Goal: Find contact information: Obtain details needed to contact an individual or organization

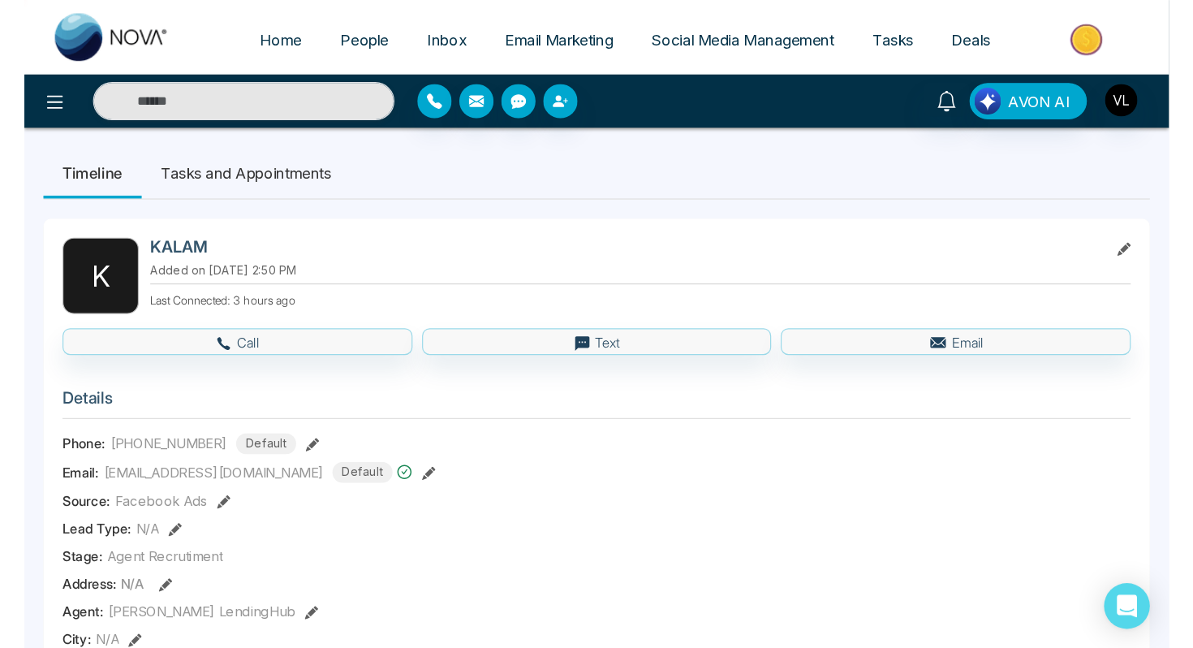
scroll to position [677, 0]
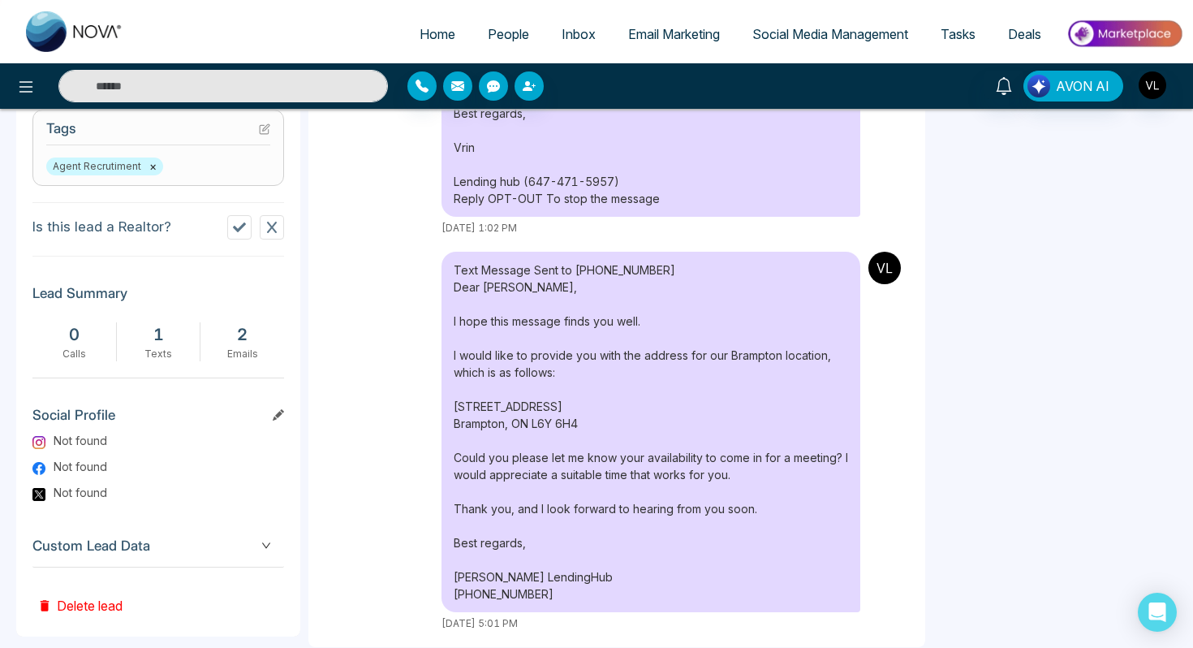
click at [201, 73] on input "text" at bounding box center [223, 86] width 330 height 32
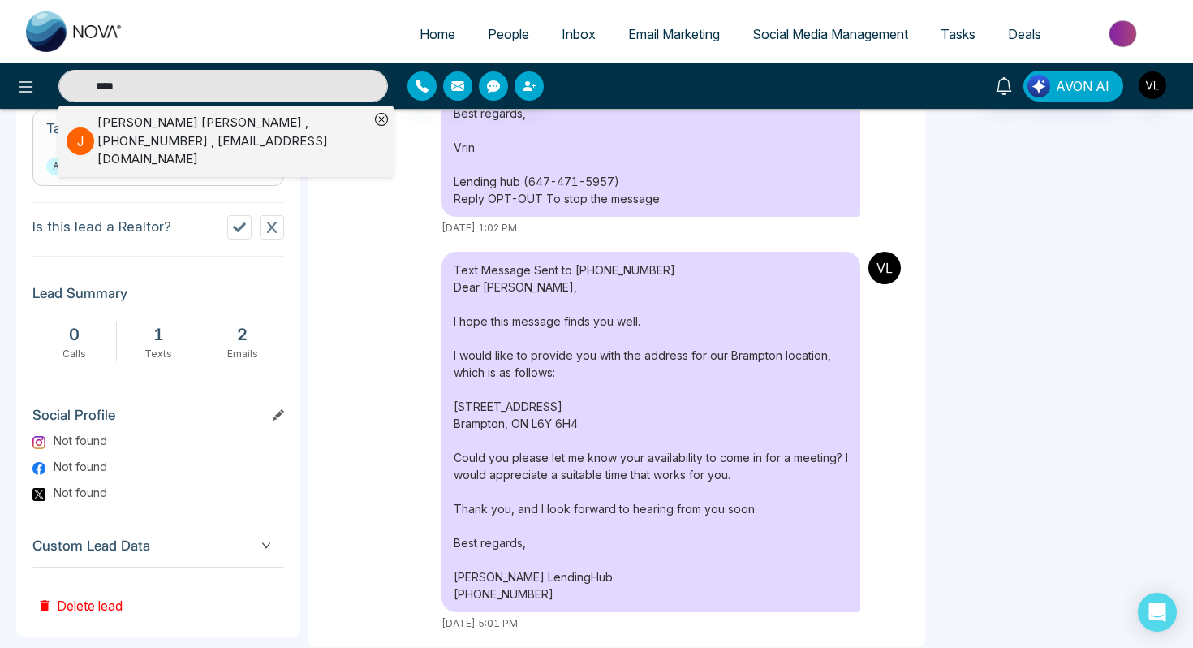
type input "****"
click at [181, 132] on div "[PERSON_NAME] [PERSON_NAME] , [PHONE_NUMBER] , [EMAIL_ADDRESS][DOMAIN_NAME]" at bounding box center [233, 141] width 272 height 55
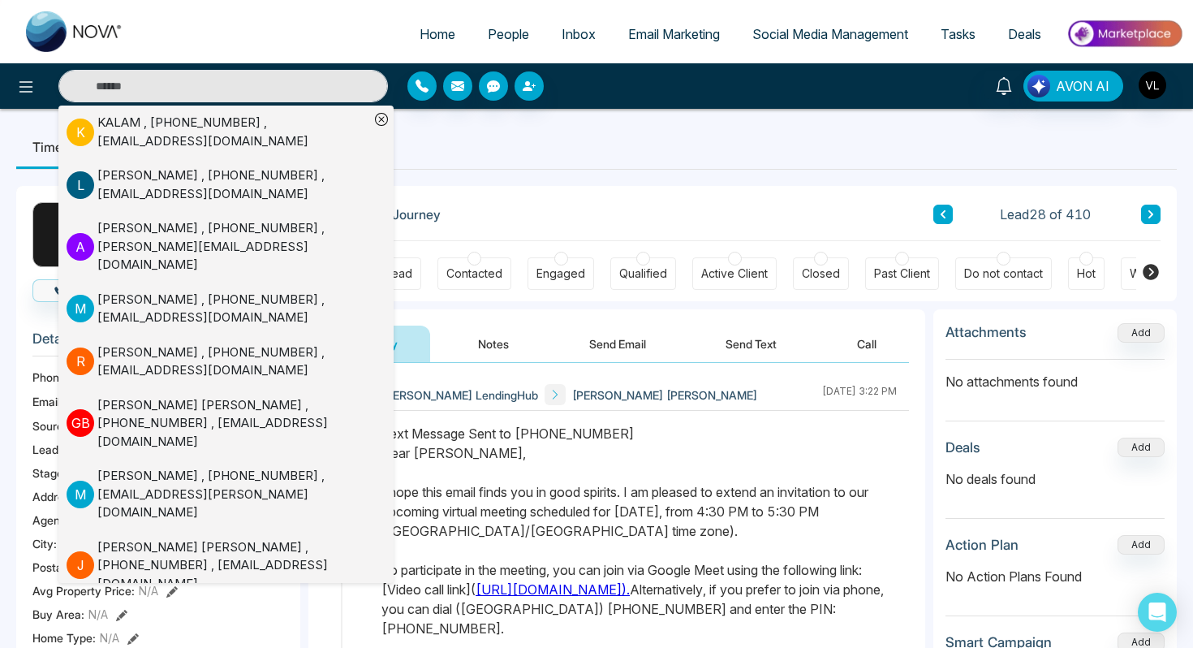
click at [487, 438] on div "Text Message Sent to [PHONE_NUMBER] Dear [PERSON_NAME], I hope this email finds…" at bounding box center [640, 628] width 516 height 409
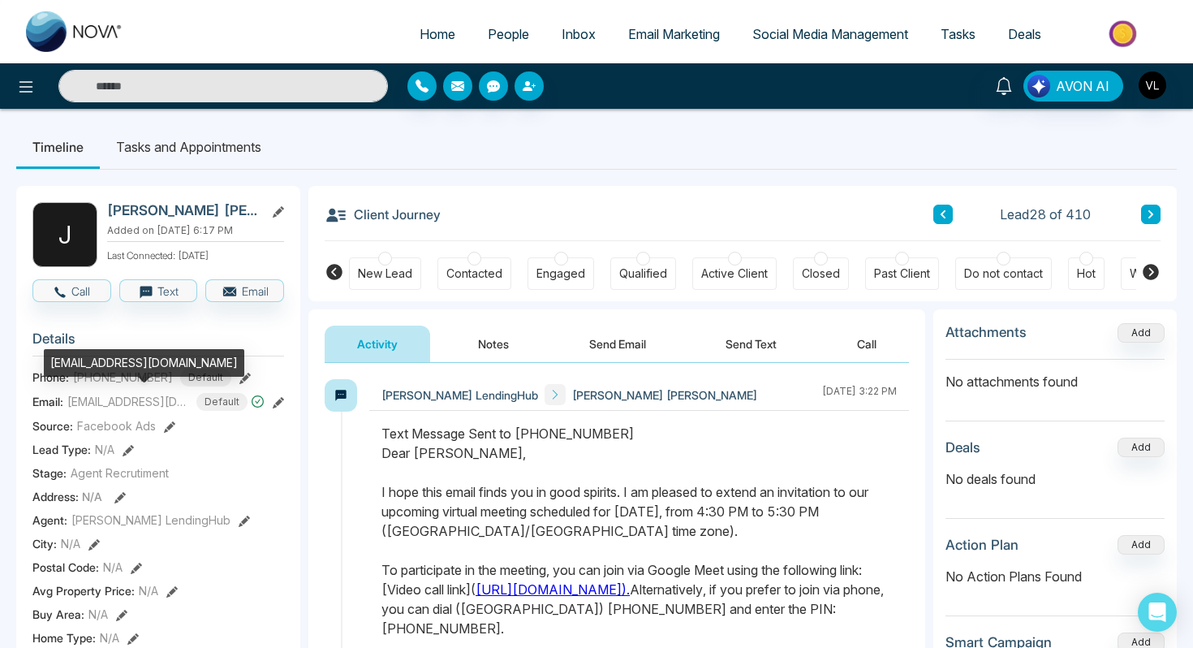
click at [132, 364] on div "[EMAIL_ADDRESS][DOMAIN_NAME]" at bounding box center [144, 363] width 201 height 28
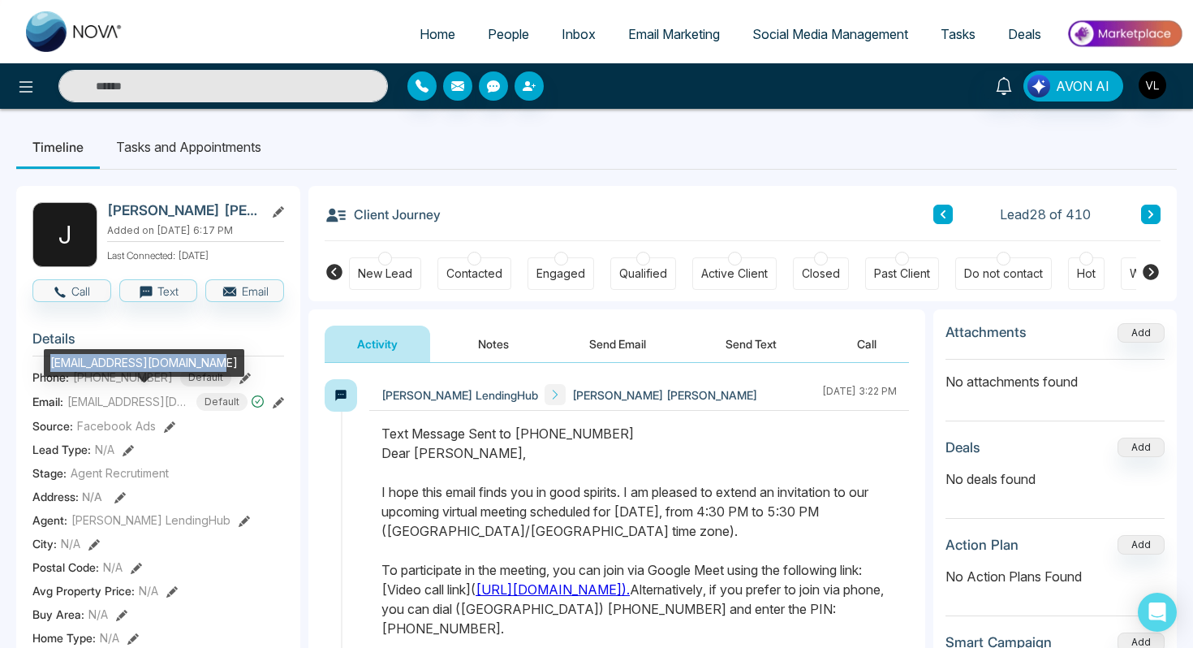
click at [132, 364] on div "[EMAIL_ADDRESS][DOMAIN_NAME]" at bounding box center [144, 363] width 201 height 28
copy div "[EMAIL_ADDRESS][DOMAIN_NAME]"
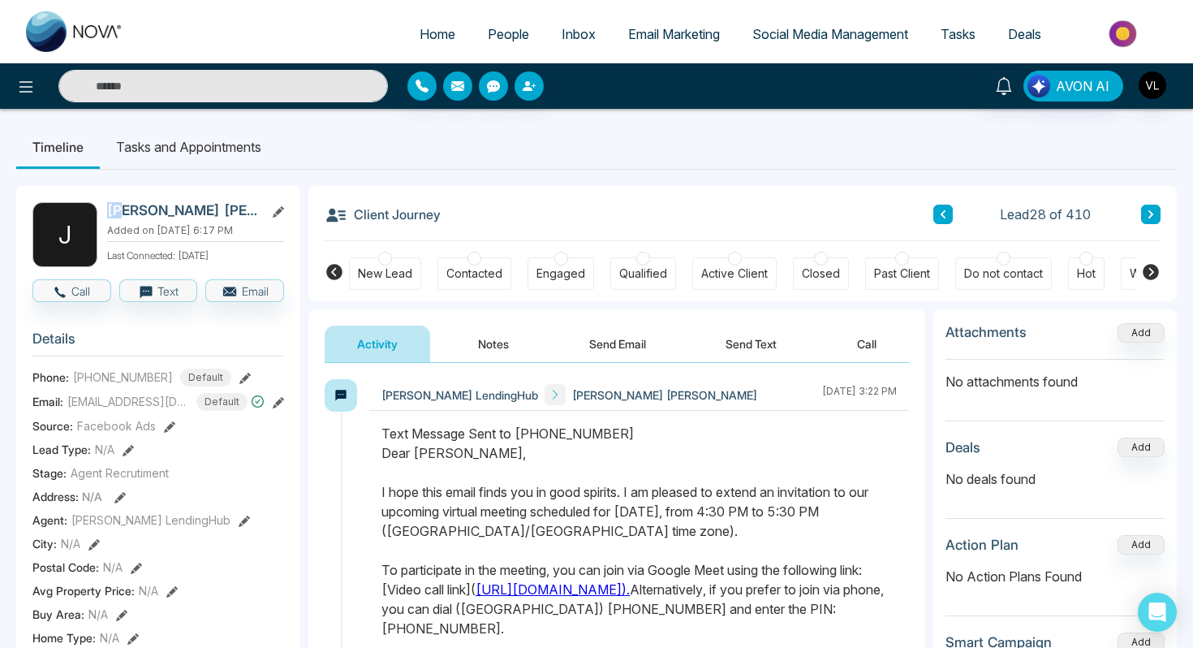
drag, startPoint x: 244, startPoint y: 201, endPoint x: 127, endPoint y: 206, distance: 117.8
click at [127, 206] on h2 "[PERSON_NAME] [PERSON_NAME]" at bounding box center [182, 210] width 151 height 16
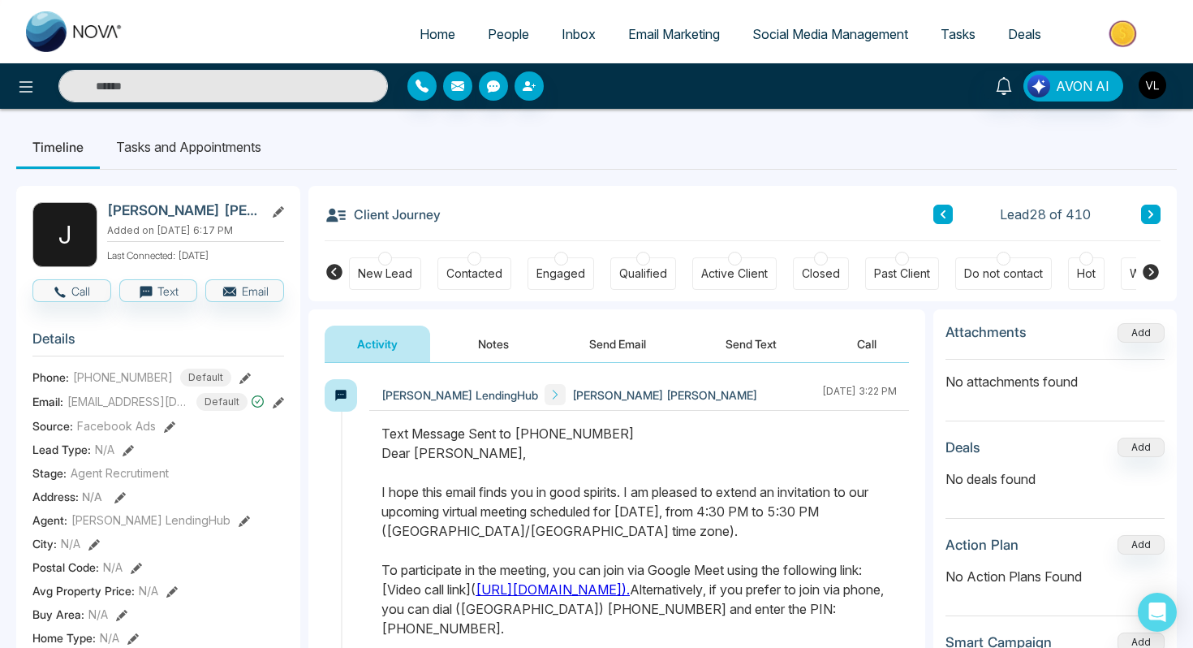
click at [140, 373] on span "[PHONE_NUMBER]" at bounding box center [123, 377] width 100 height 17
copy span "[PHONE_NUMBER]"
